Goal: Check status: Check status

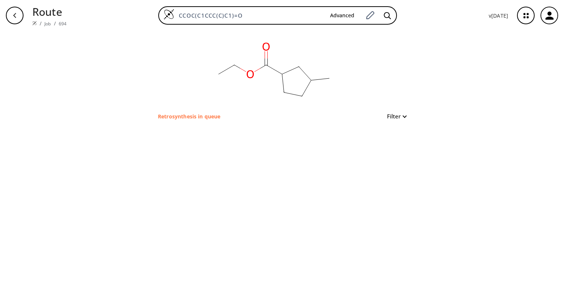
drag, startPoint x: 186, startPoint y: 116, endPoint x: 169, endPoint y: 104, distance: 20.9
click at [186, 116] on p "Retrosynthesis in queue" at bounding box center [189, 116] width 62 height 8
click at [43, 19] on ol "/ Job / 694" at bounding box center [49, 23] width 34 height 8
click at [44, 21] on link "Job" at bounding box center [47, 24] width 6 height 6
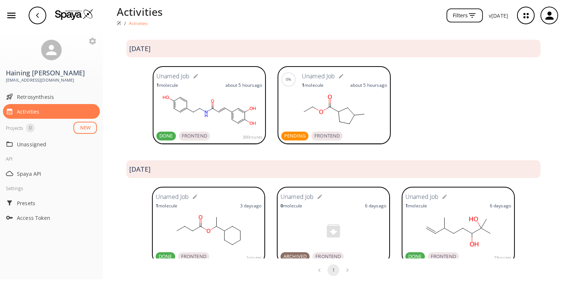
click at [313, 138] on div "FRONTEND" at bounding box center [327, 136] width 31 height 9
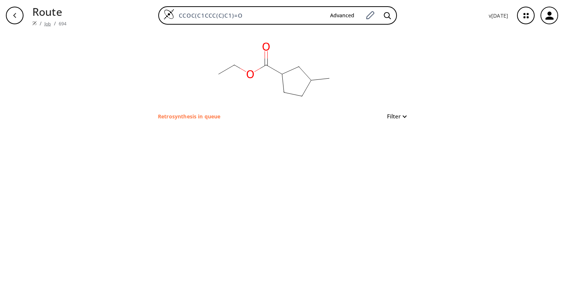
click at [44, 21] on link "Job" at bounding box center [47, 24] width 6 height 6
